Goal: Information Seeking & Learning: Learn about a topic

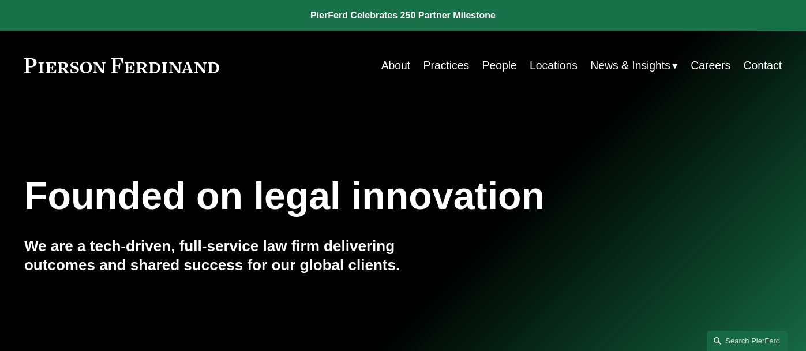
click at [495, 67] on link "People" at bounding box center [499, 65] width 35 height 22
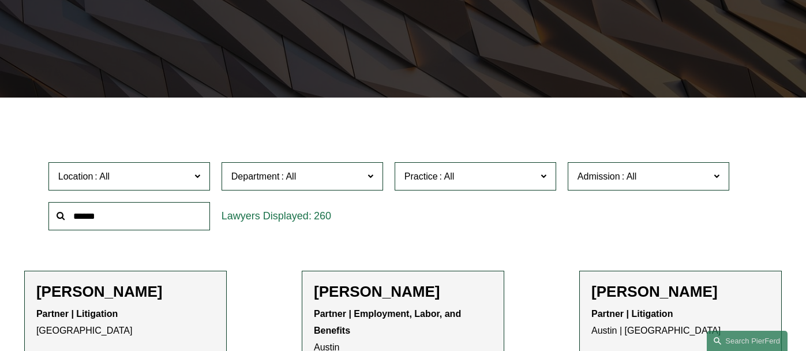
scroll to position [218, 0]
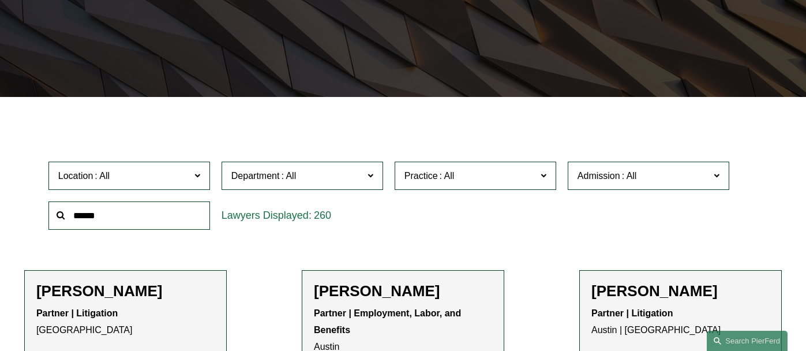
click at [194, 176] on span at bounding box center [197, 175] width 6 height 15
click at [0, 0] on link "[GEOGRAPHIC_DATA]" at bounding box center [0, 0] width 0 height 0
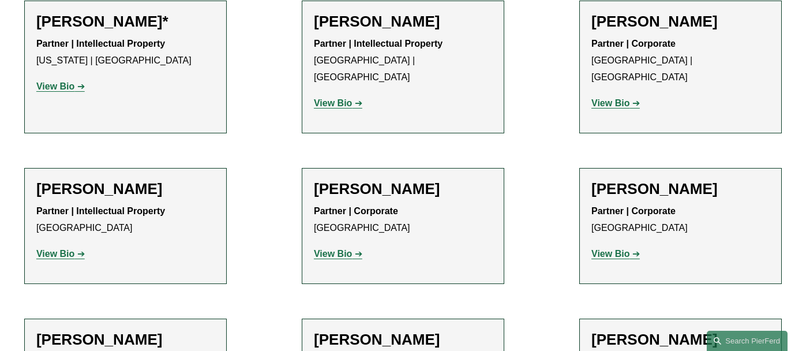
scroll to position [512, 0]
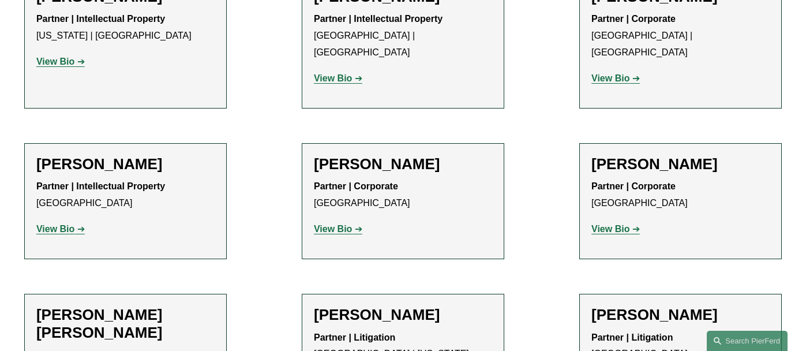
click at [609, 224] on strong "View Bio" at bounding box center [610, 229] width 38 height 10
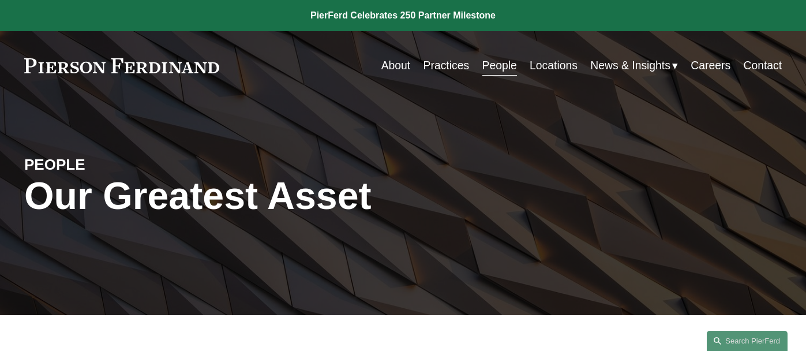
scroll to position [0, 0]
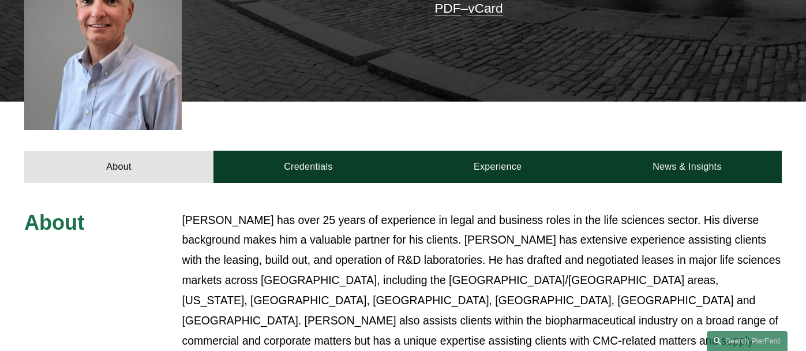
scroll to position [364, 0]
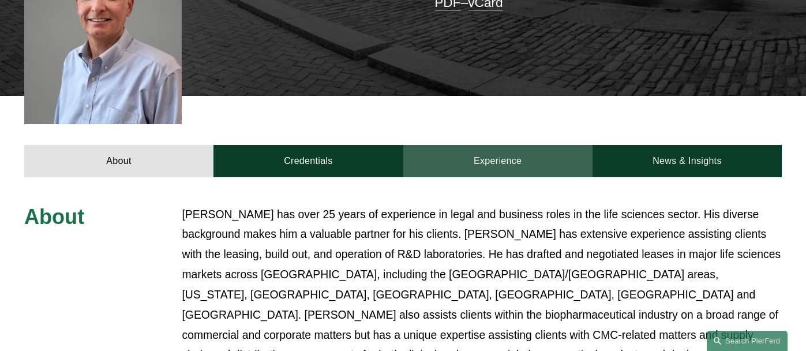
click at [513, 145] on link "Experience" at bounding box center [497, 161] width 189 height 32
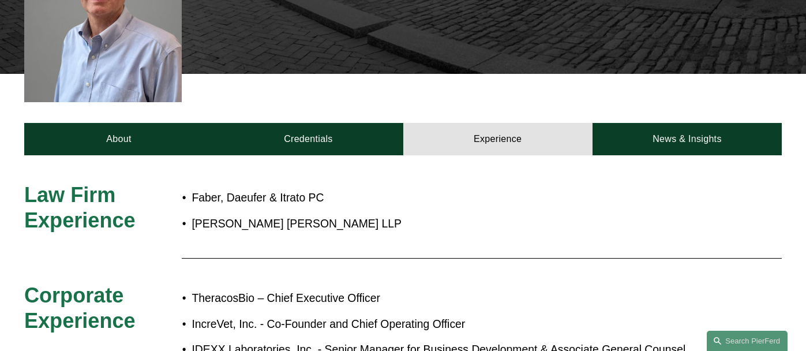
scroll to position [305, 0]
